Goal: Task Accomplishment & Management: Complete application form

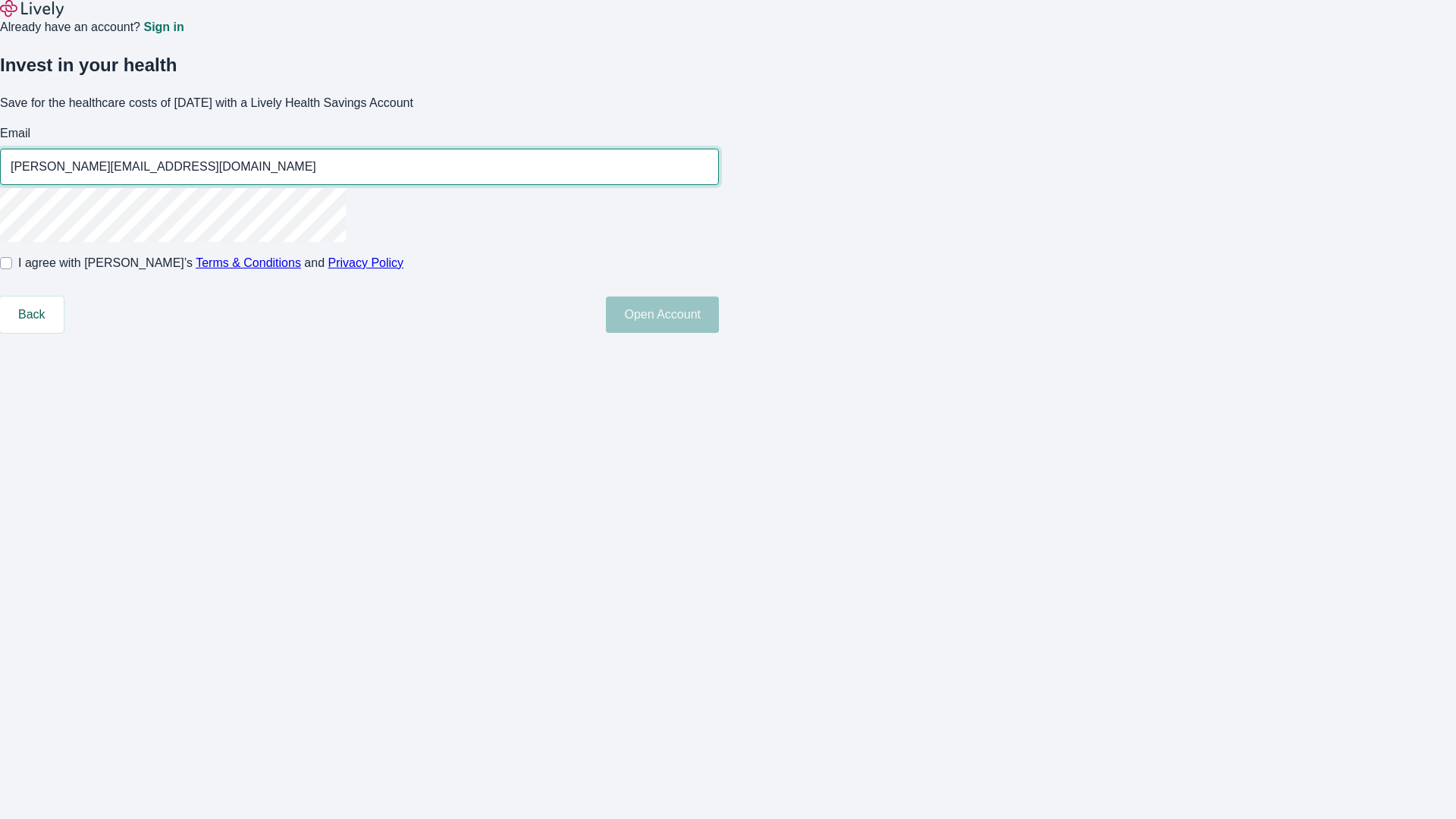
type input "[PERSON_NAME][EMAIL_ADDRESS][DOMAIN_NAME]"
click at [12, 269] on input "I agree with Lively’s Terms & Conditions and Privacy Policy" at bounding box center [6, 264] width 12 height 12
checkbox input "true"
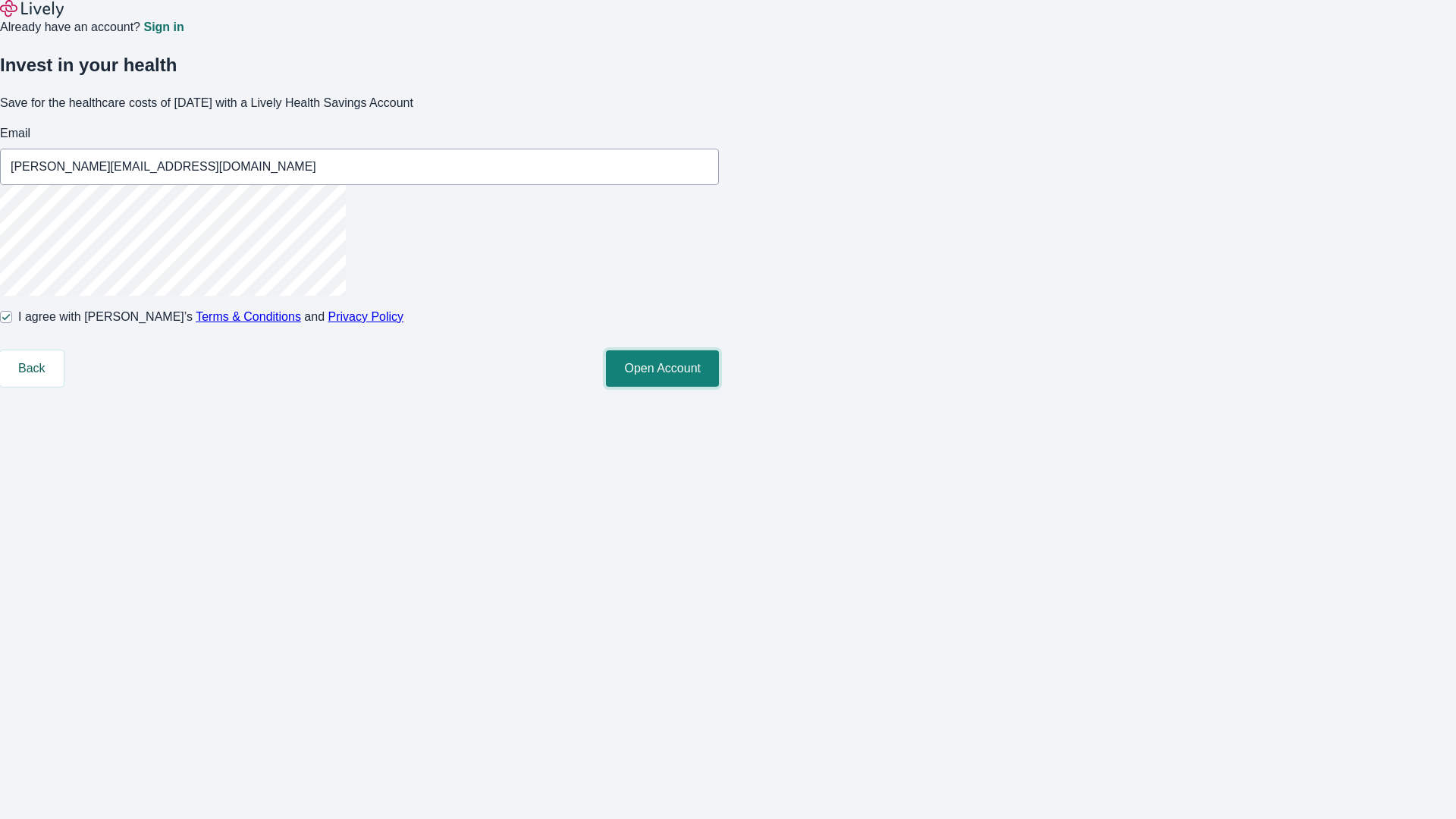
click at [719, 387] on button "Open Account" at bounding box center [662, 368] width 113 height 37
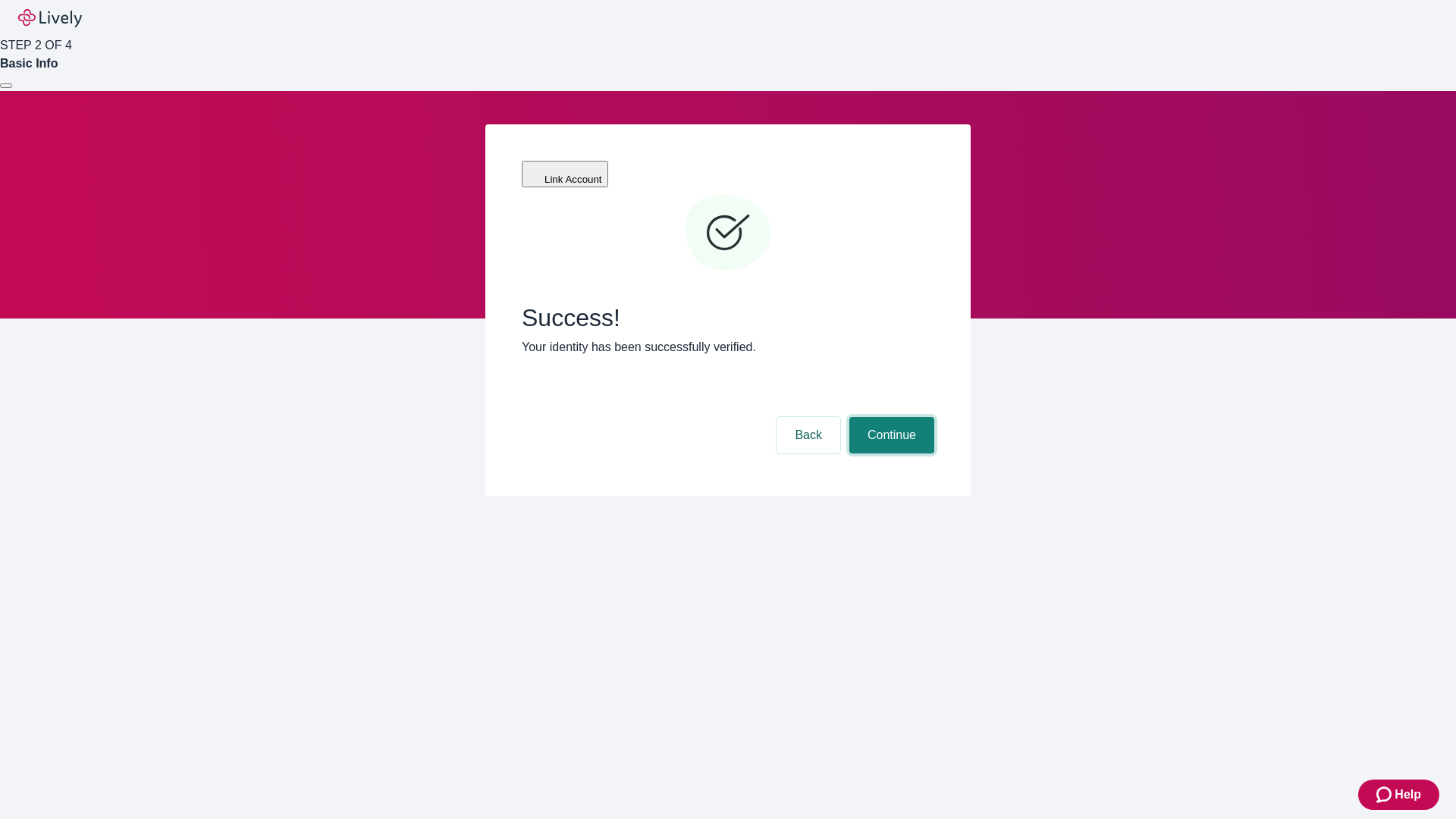
click at [890, 417] on button "Continue" at bounding box center [891, 435] width 85 height 37
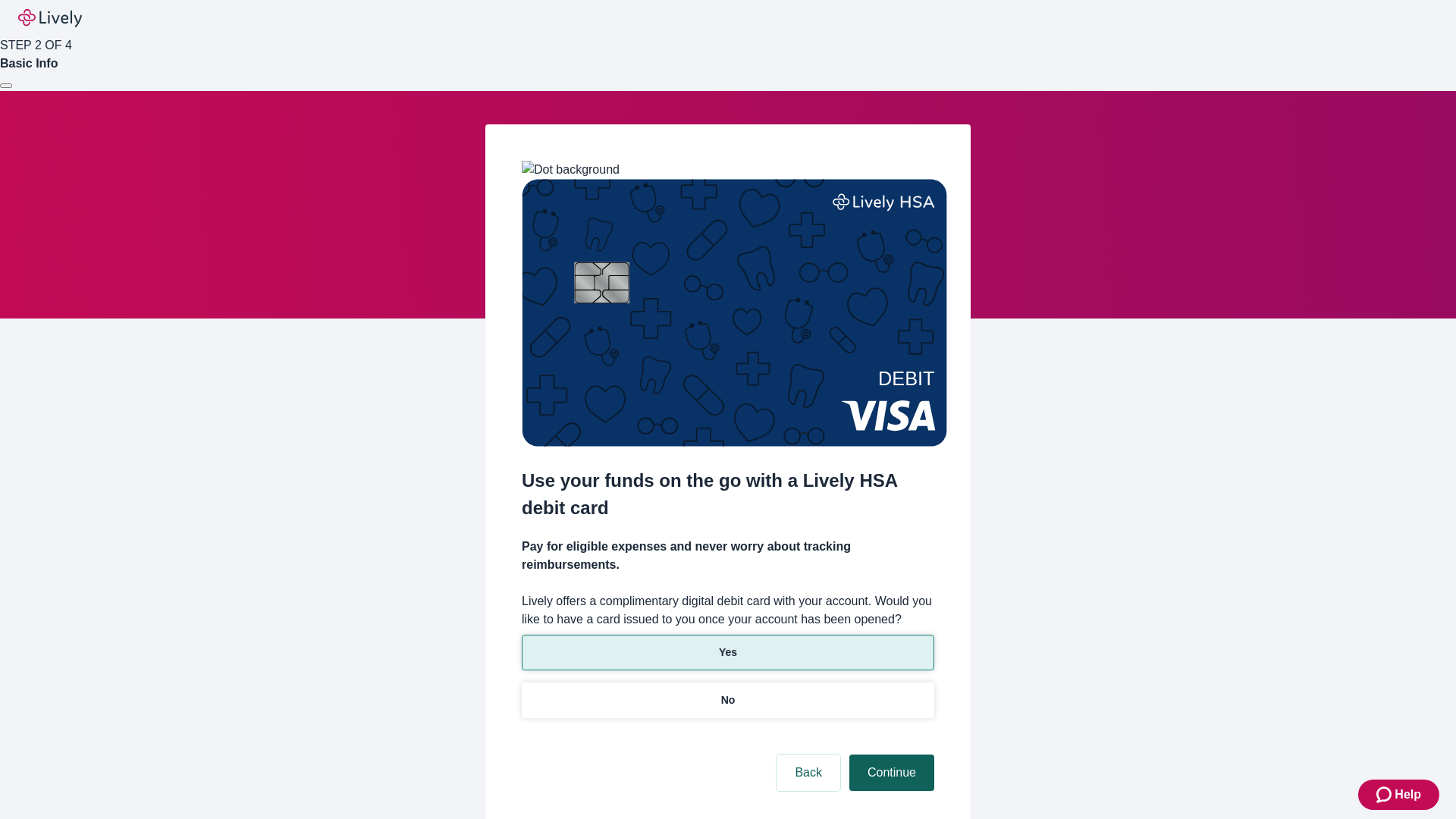
click at [727, 644] on p "Yes" at bounding box center [728, 652] width 18 height 16
click at [890, 754] on button "Continue" at bounding box center [891, 772] width 85 height 37
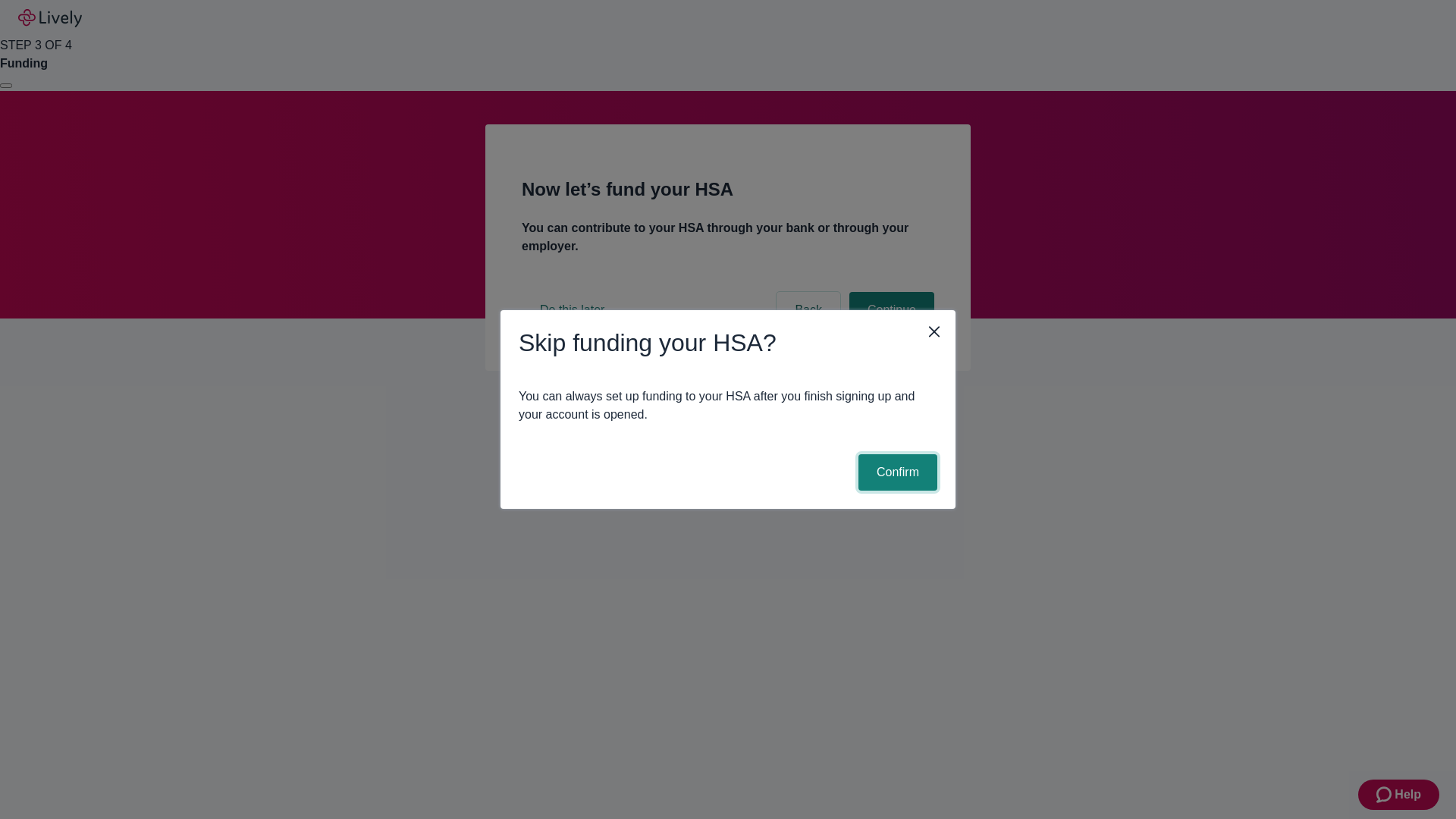
click at [895, 473] on button "Confirm" at bounding box center [898, 472] width 79 height 37
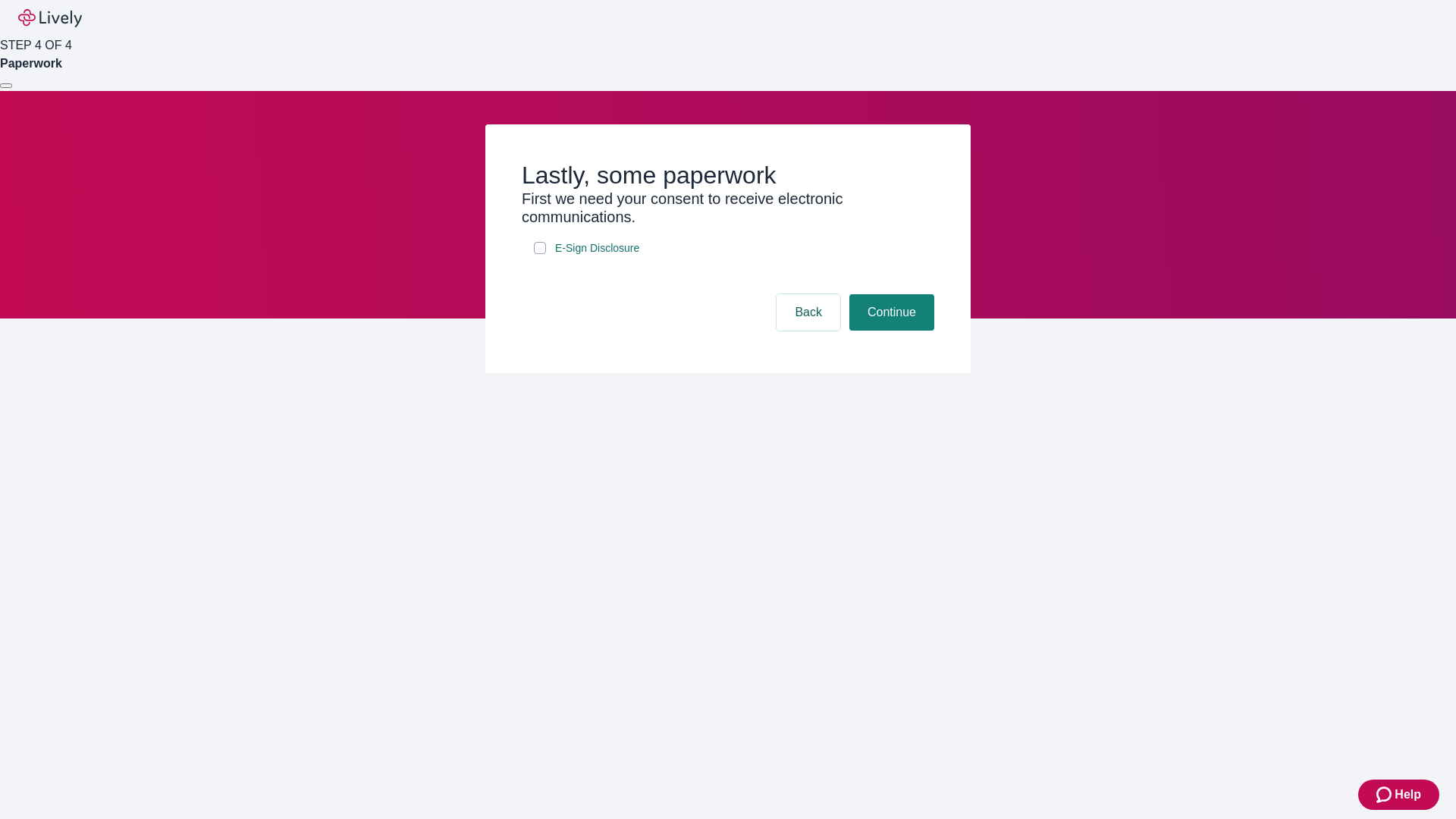
click at [540, 254] on input "E-Sign Disclosure" at bounding box center [540, 248] width 12 height 12
checkbox input "true"
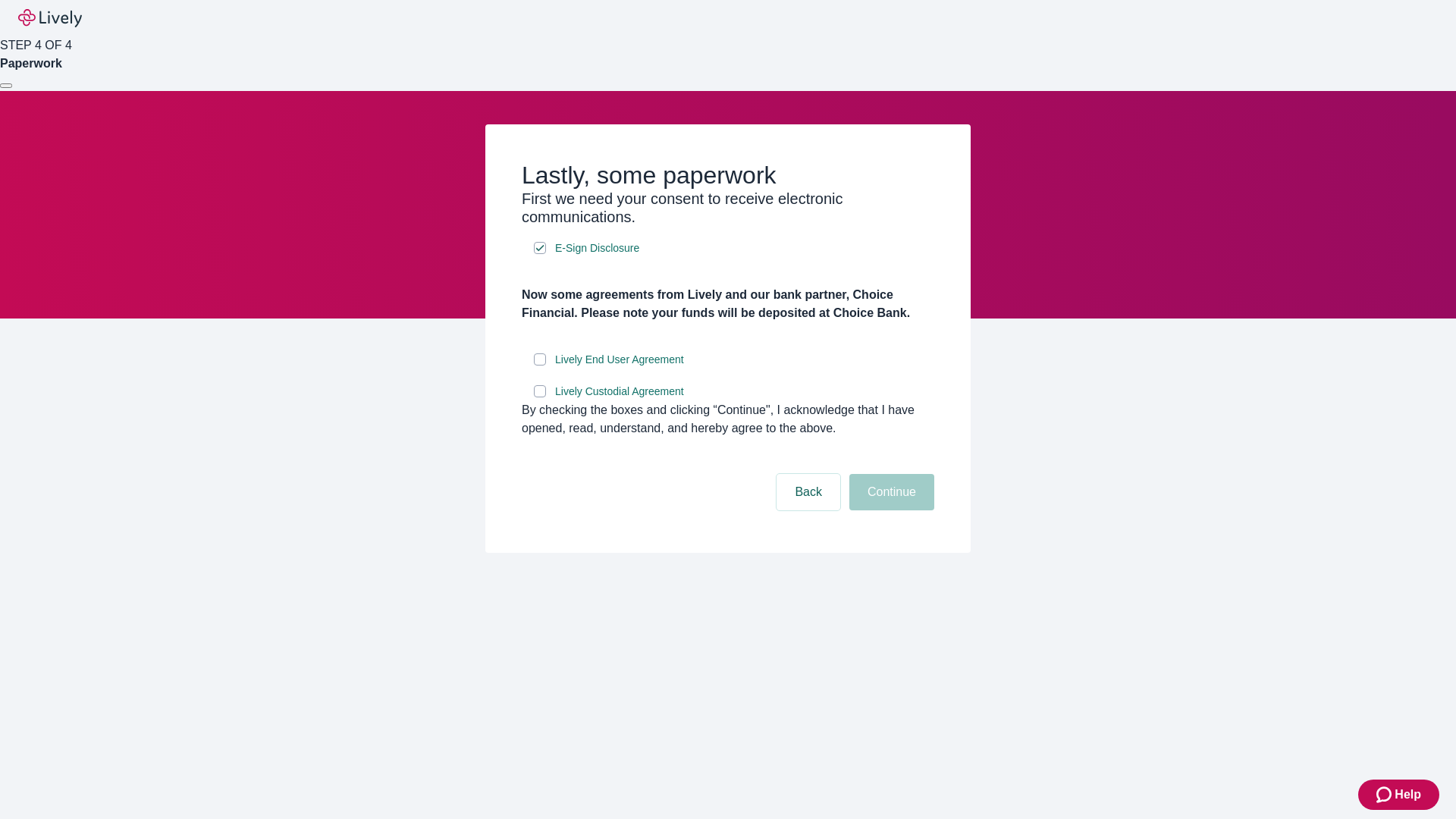
click at [540, 366] on input "Lively End User Agreement" at bounding box center [540, 360] width 12 height 12
checkbox input "true"
click at [540, 398] on input "Lively Custodial Agreement" at bounding box center [540, 392] width 12 height 12
checkbox input "true"
click at [890, 510] on button "Continue" at bounding box center [891, 492] width 85 height 37
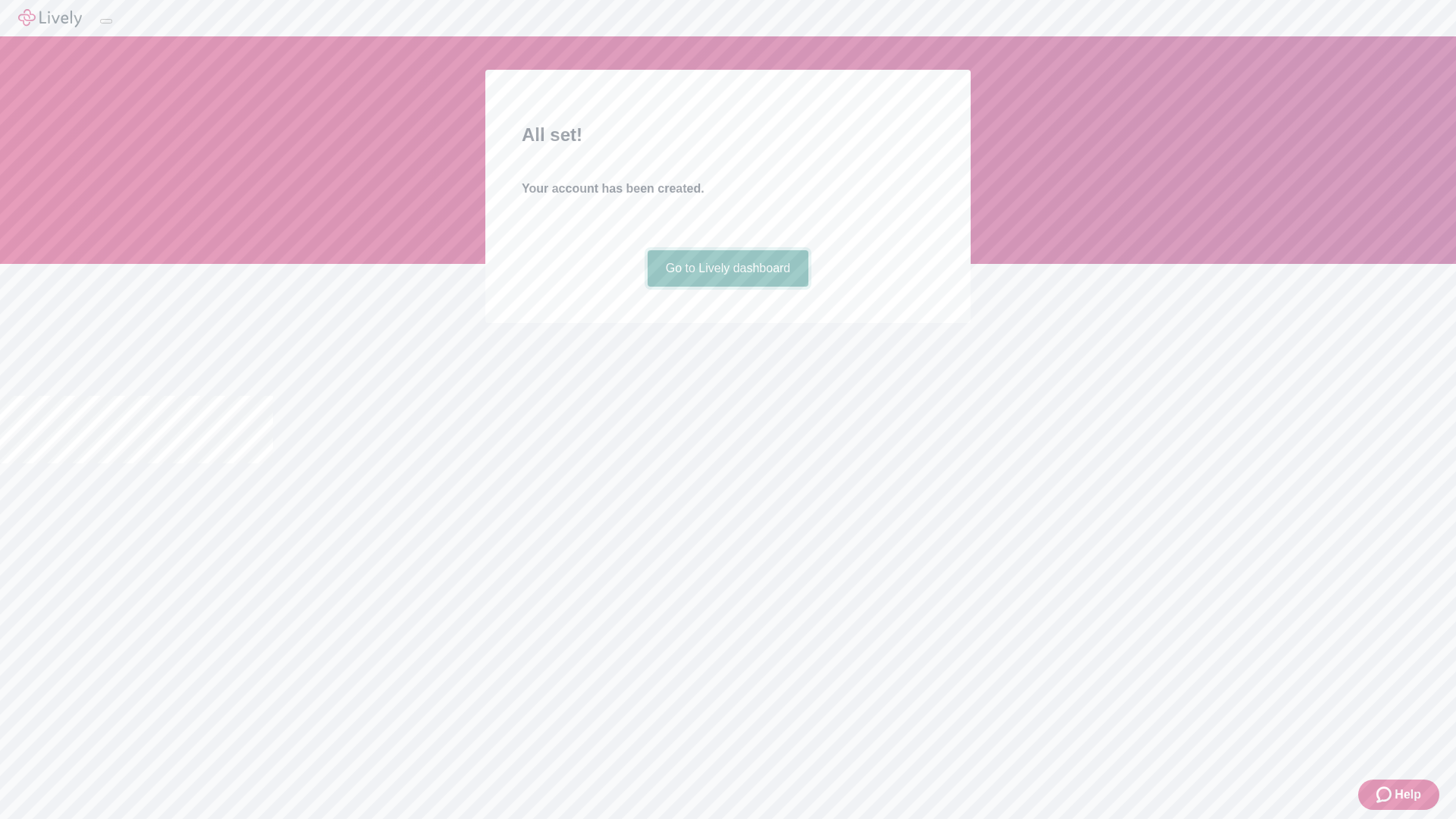
click at [727, 287] on link "Go to Lively dashboard" at bounding box center [728, 268] width 161 height 37
